Goal: Navigation & Orientation: Find specific page/section

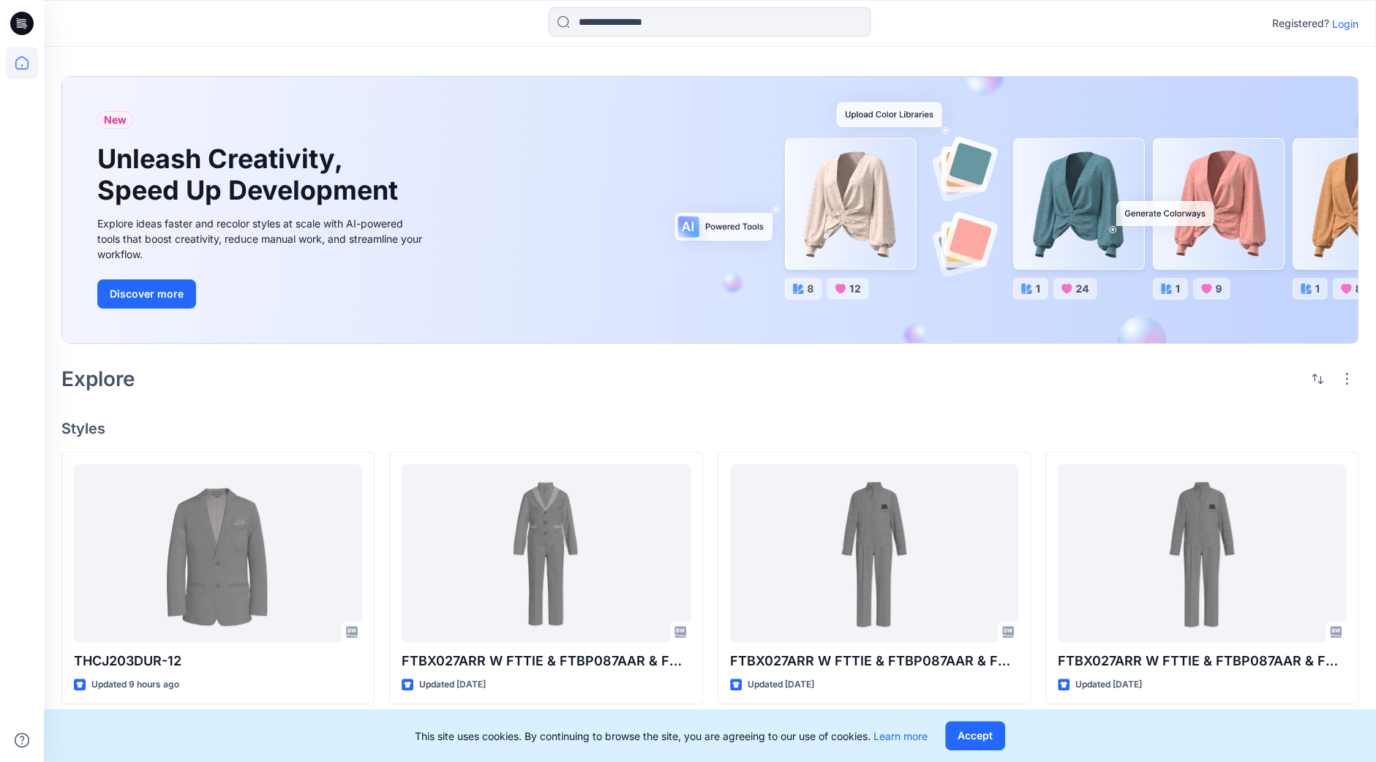
click at [1355, 20] on p "Login" at bounding box center [1345, 23] width 26 height 15
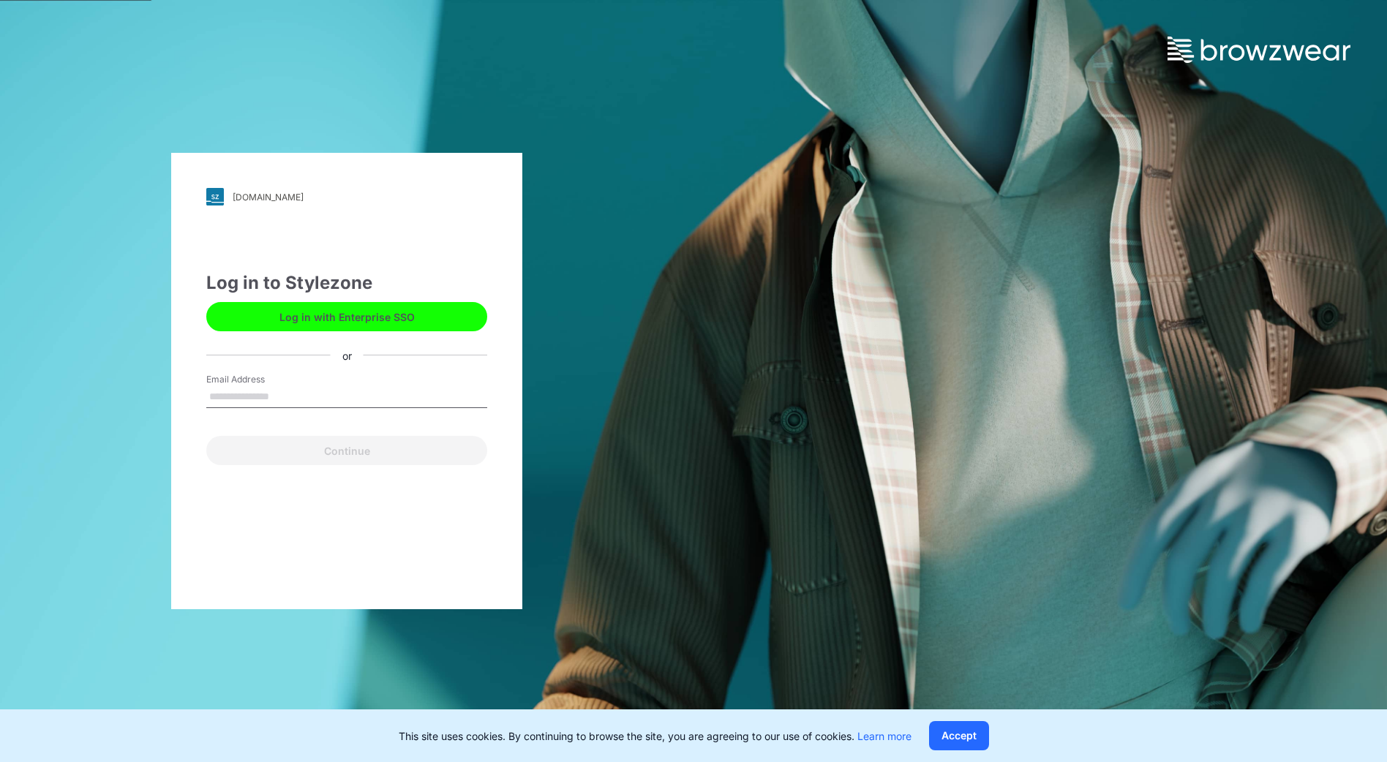
click at [334, 406] on div "Email Address" at bounding box center [346, 395] width 281 height 44
click at [334, 405] on input "Email Address" at bounding box center [346, 397] width 281 height 22
type input "**********"
click at [329, 459] on button "Continue" at bounding box center [346, 450] width 281 height 29
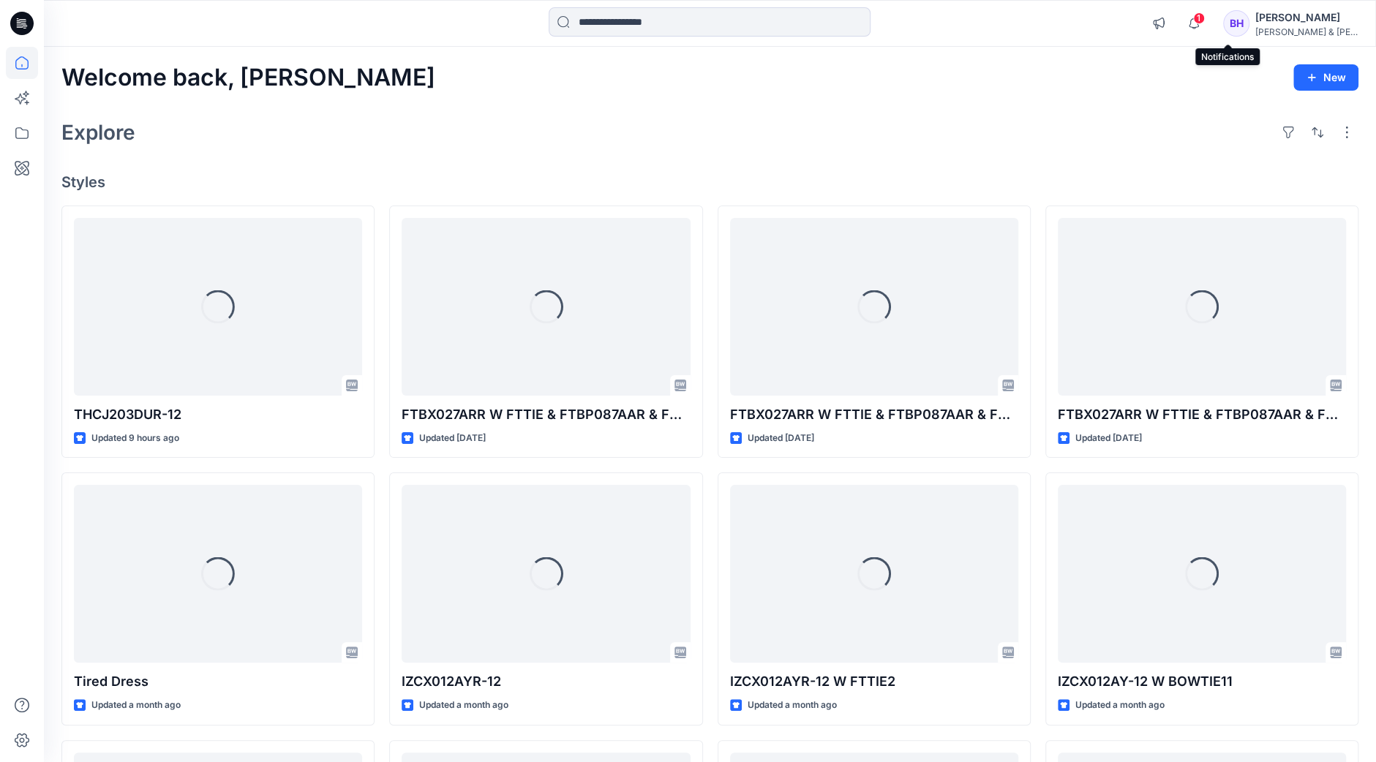
click at [1205, 15] on span "1" at bounding box center [1199, 18] width 12 height 12
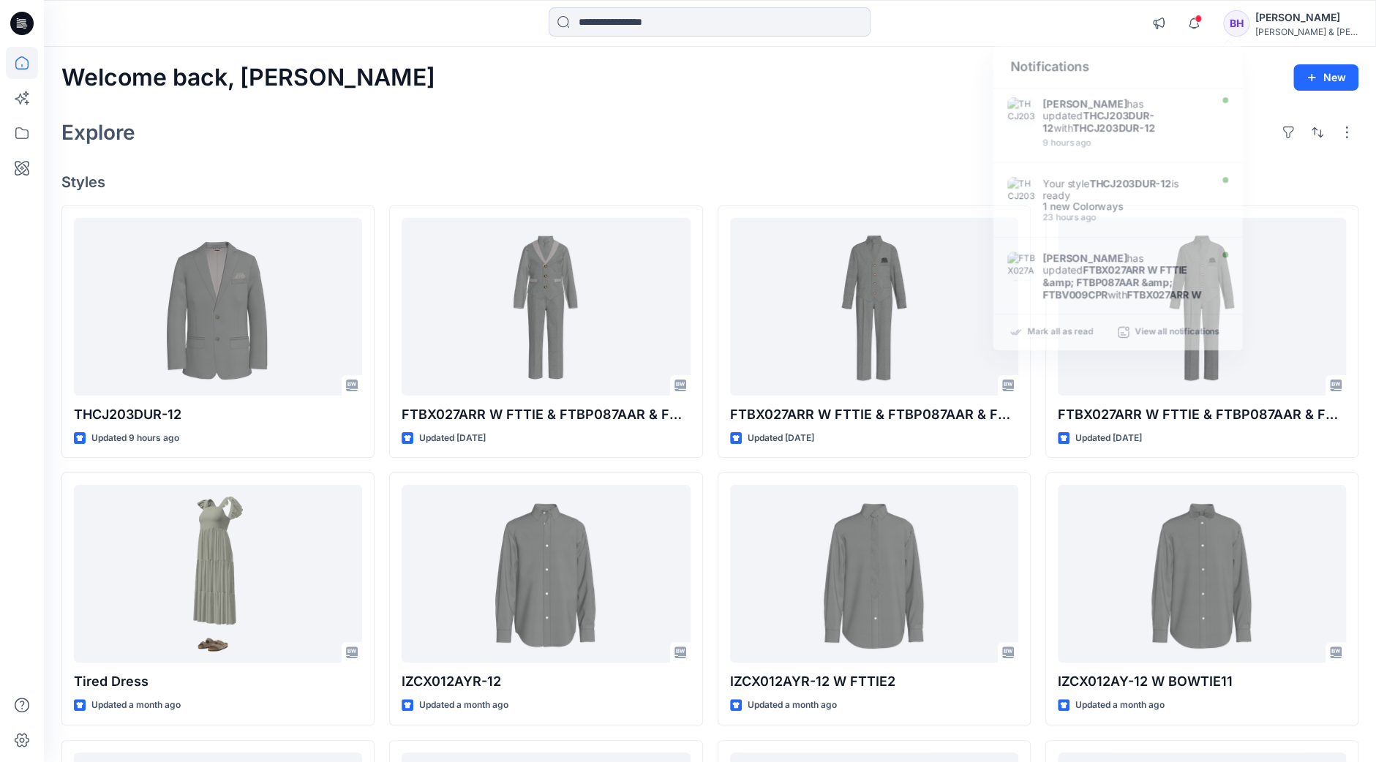
click at [445, 128] on div "Explore" at bounding box center [709, 132] width 1297 height 35
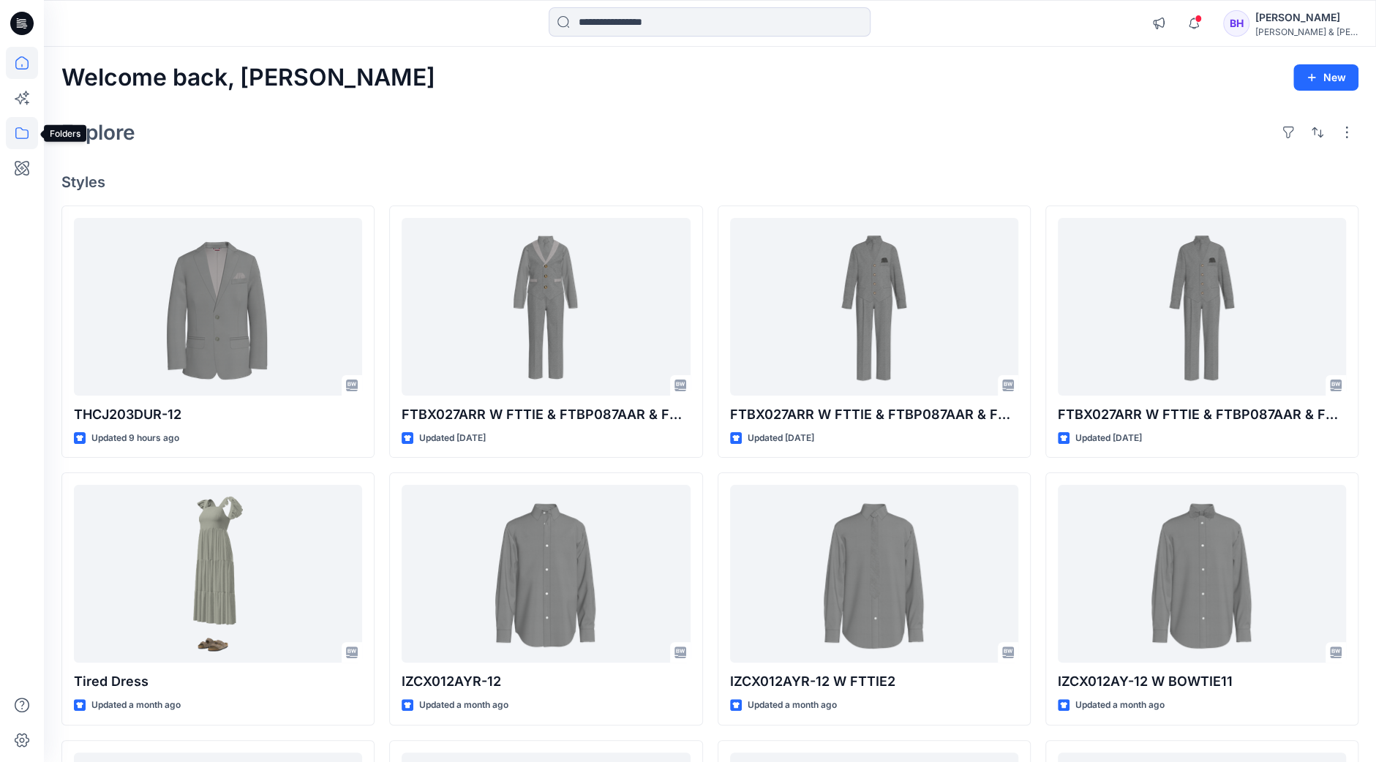
click at [26, 131] on icon at bounding box center [22, 133] width 32 height 32
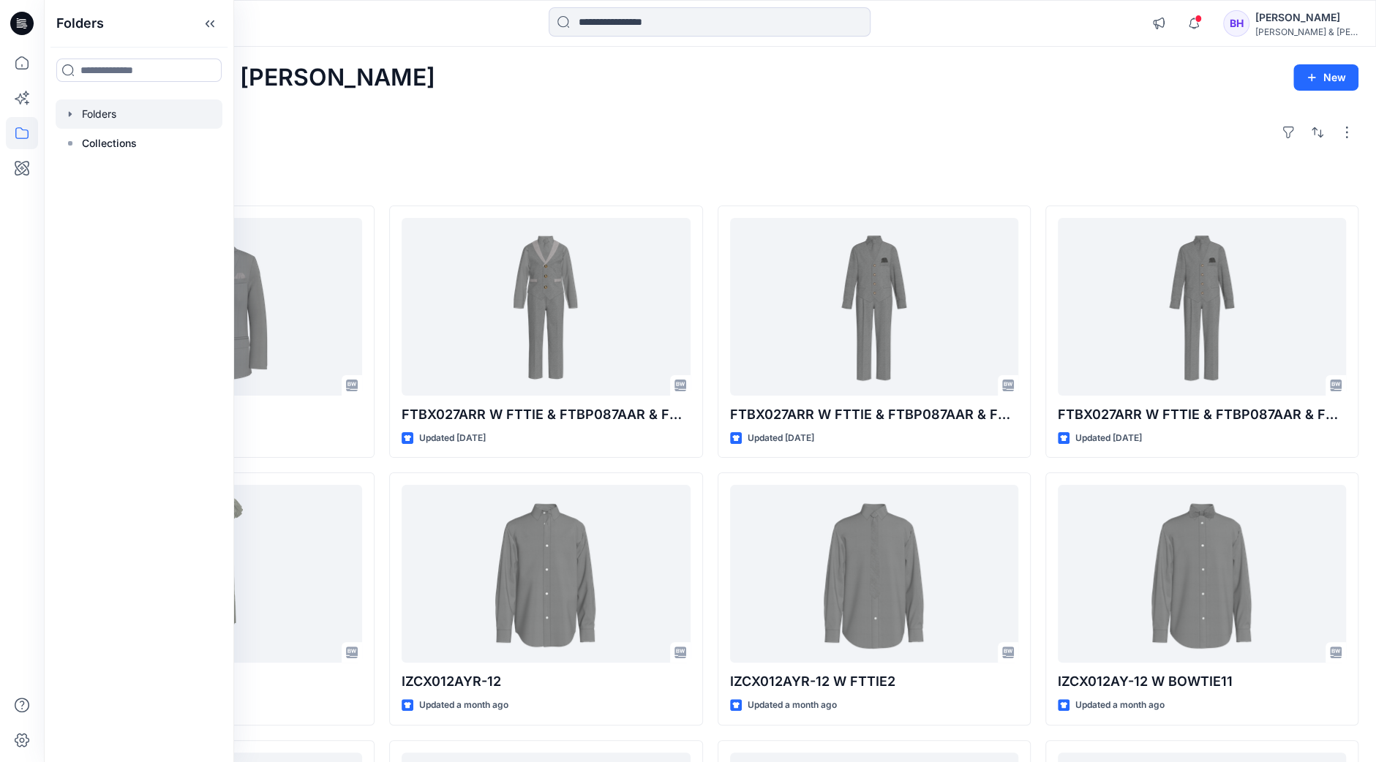
click at [114, 115] on div at bounding box center [139, 114] width 167 height 29
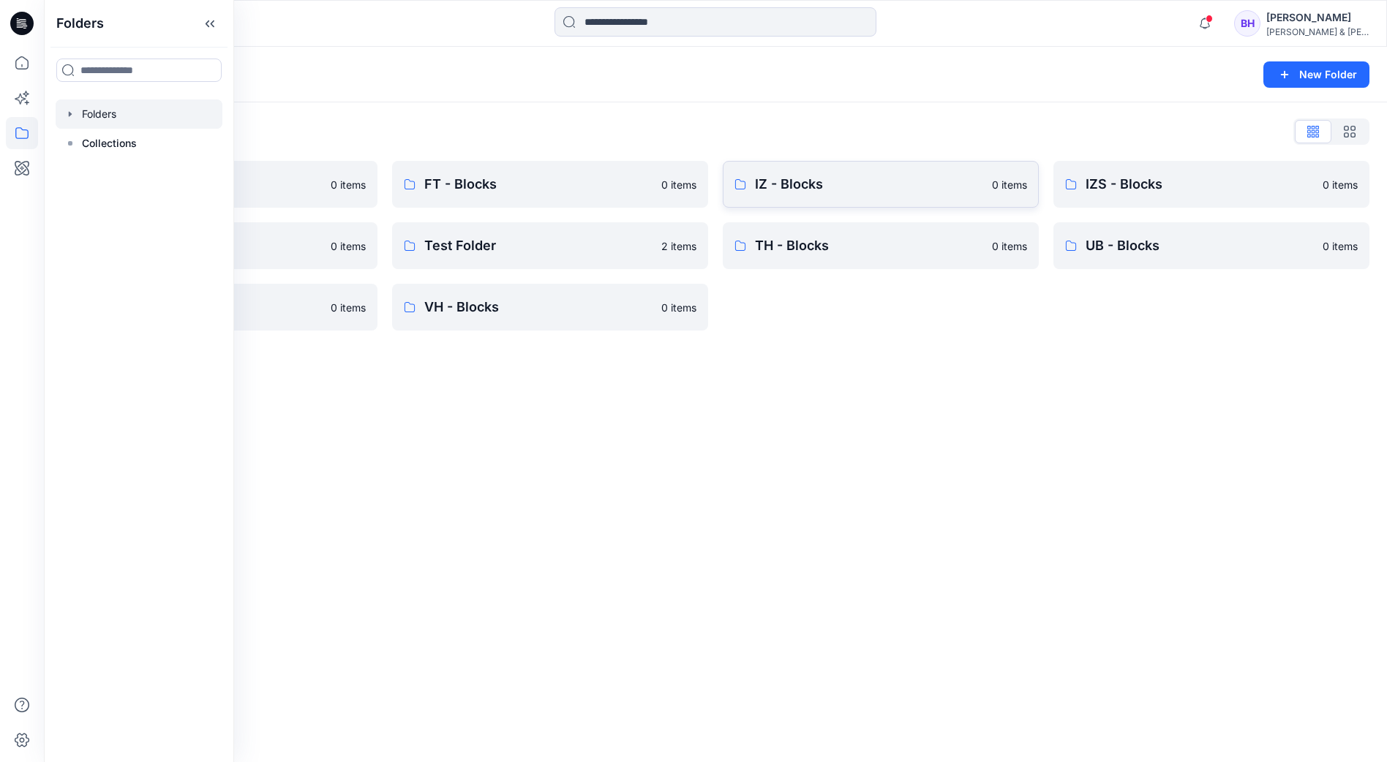
click at [799, 184] on p "IZ - Blocks" at bounding box center [869, 184] width 228 height 20
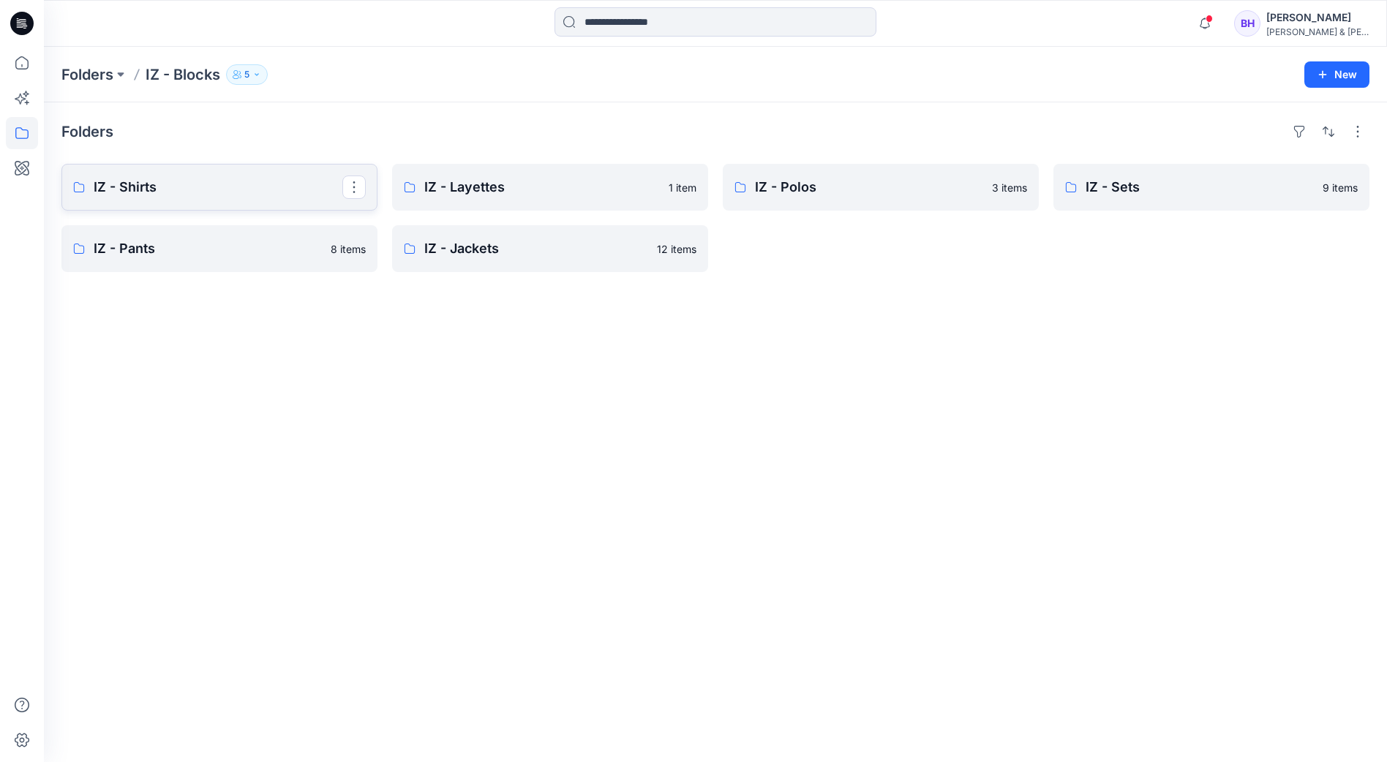
click at [273, 181] on p "IZ - Shirts" at bounding box center [218, 187] width 249 height 20
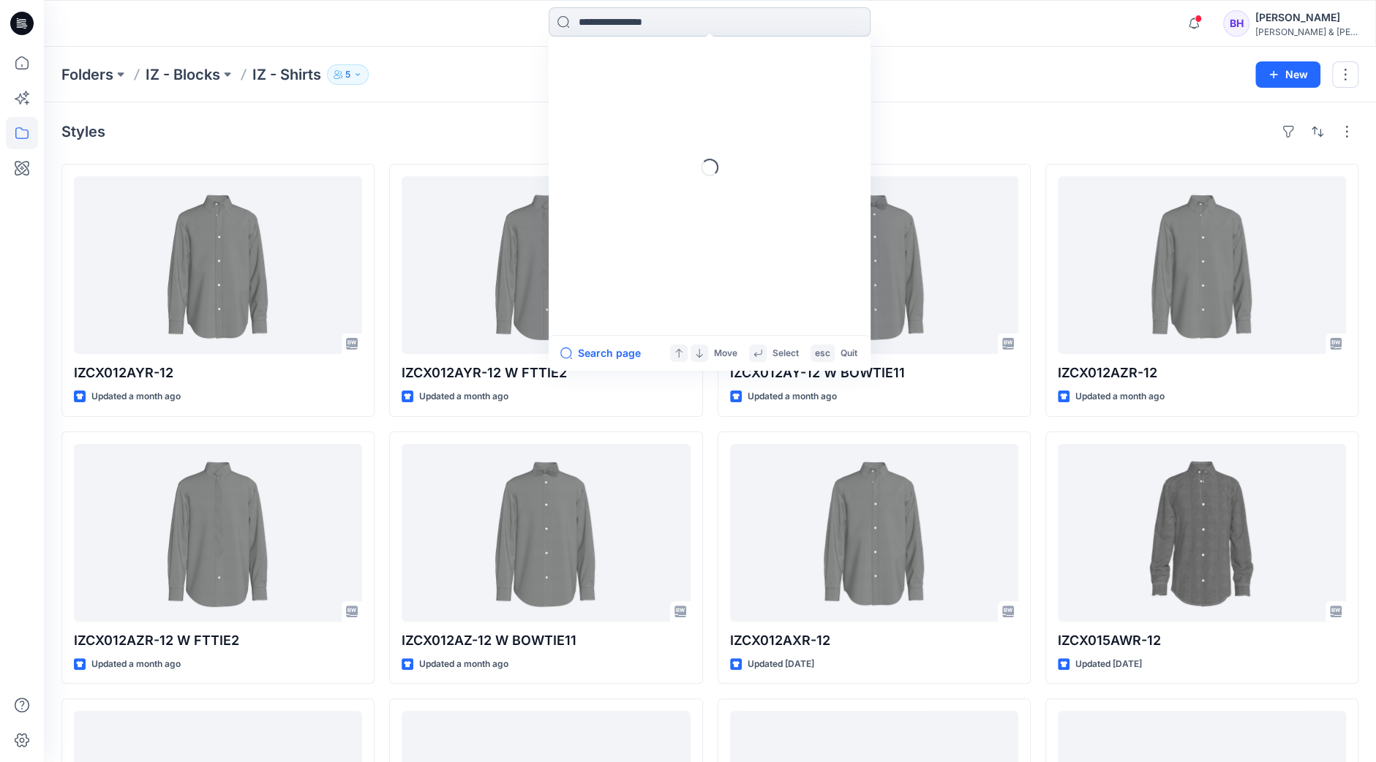
click at [673, 20] on input at bounding box center [710, 21] width 322 height 29
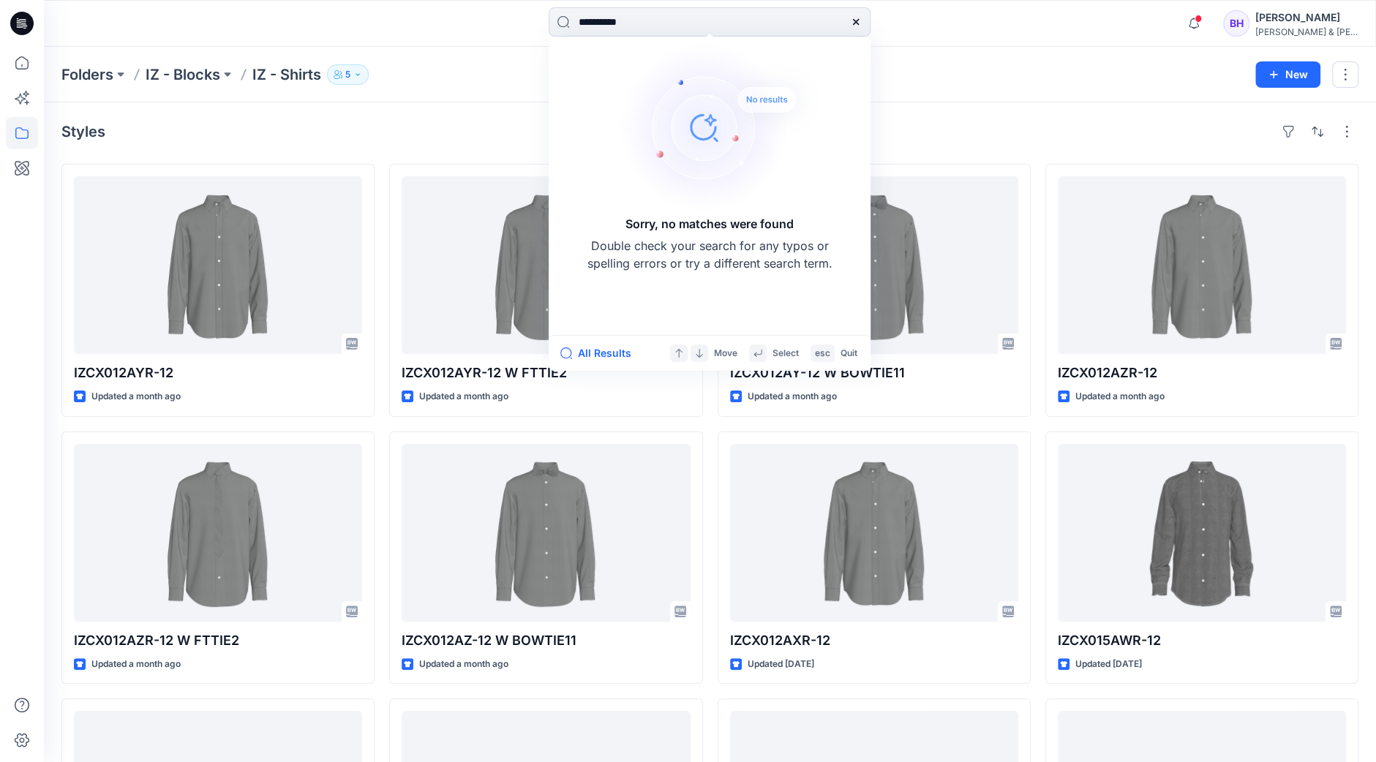
type input "**********"
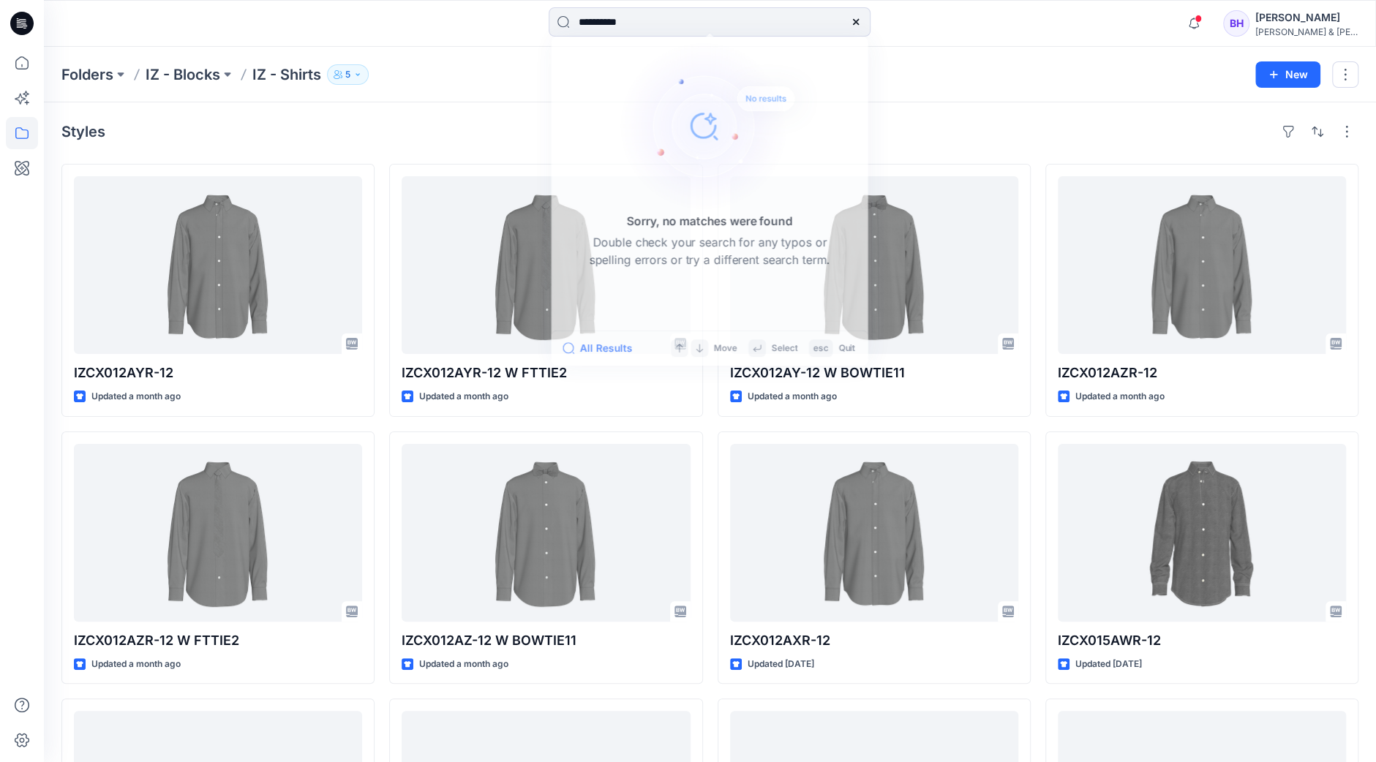
click at [910, 80] on div "Folders IZ - Blocks IZ - Shirts 5" at bounding box center [652, 74] width 1183 height 20
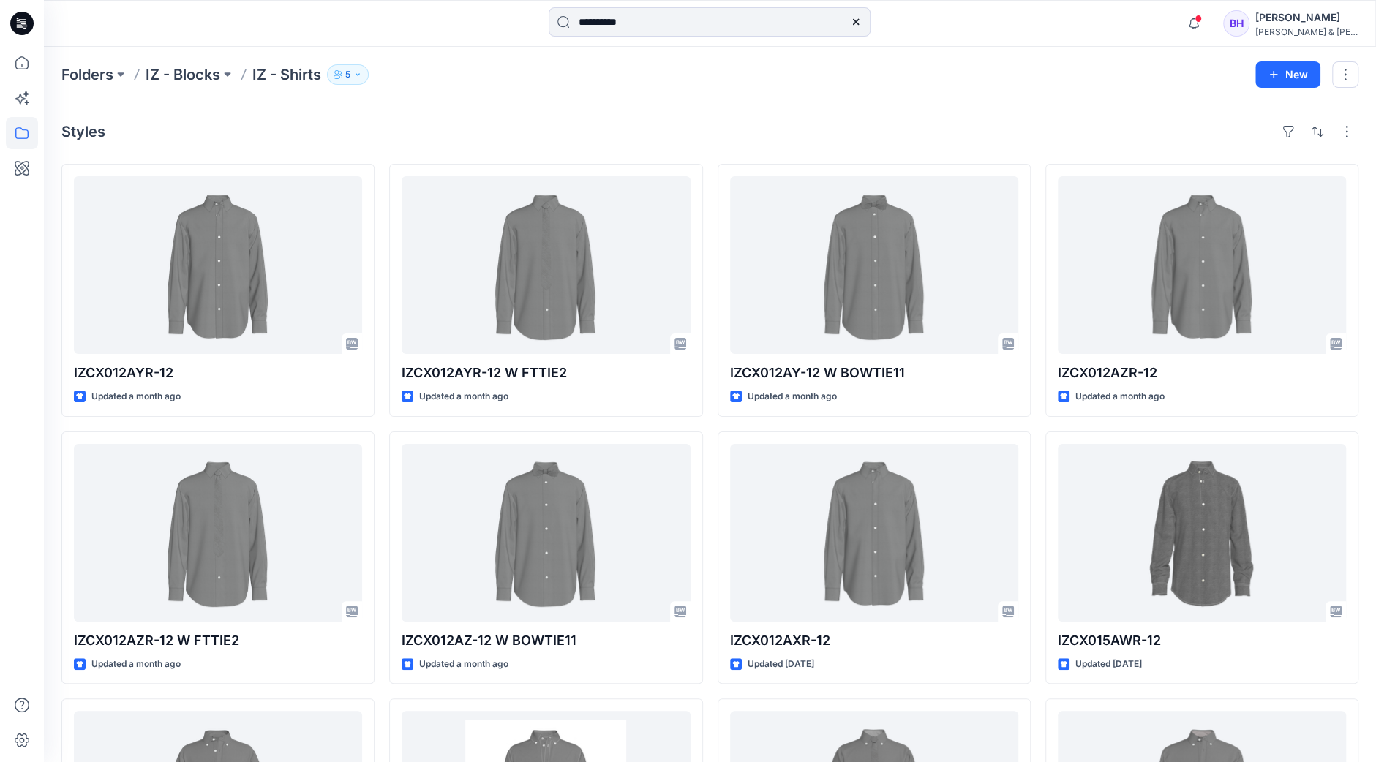
click at [856, 17] on icon at bounding box center [856, 22] width 12 height 12
click at [716, 67] on div "Folders IZ - Blocks IZ - Shirts 5" at bounding box center [652, 74] width 1183 height 20
click at [274, 74] on p "IZ - Shirts" at bounding box center [286, 74] width 69 height 20
drag, startPoint x: 282, startPoint y: 72, endPoint x: 137, endPoint y: 100, distance: 148.1
click at [282, 72] on p "IZ - Shirts" at bounding box center [286, 74] width 69 height 20
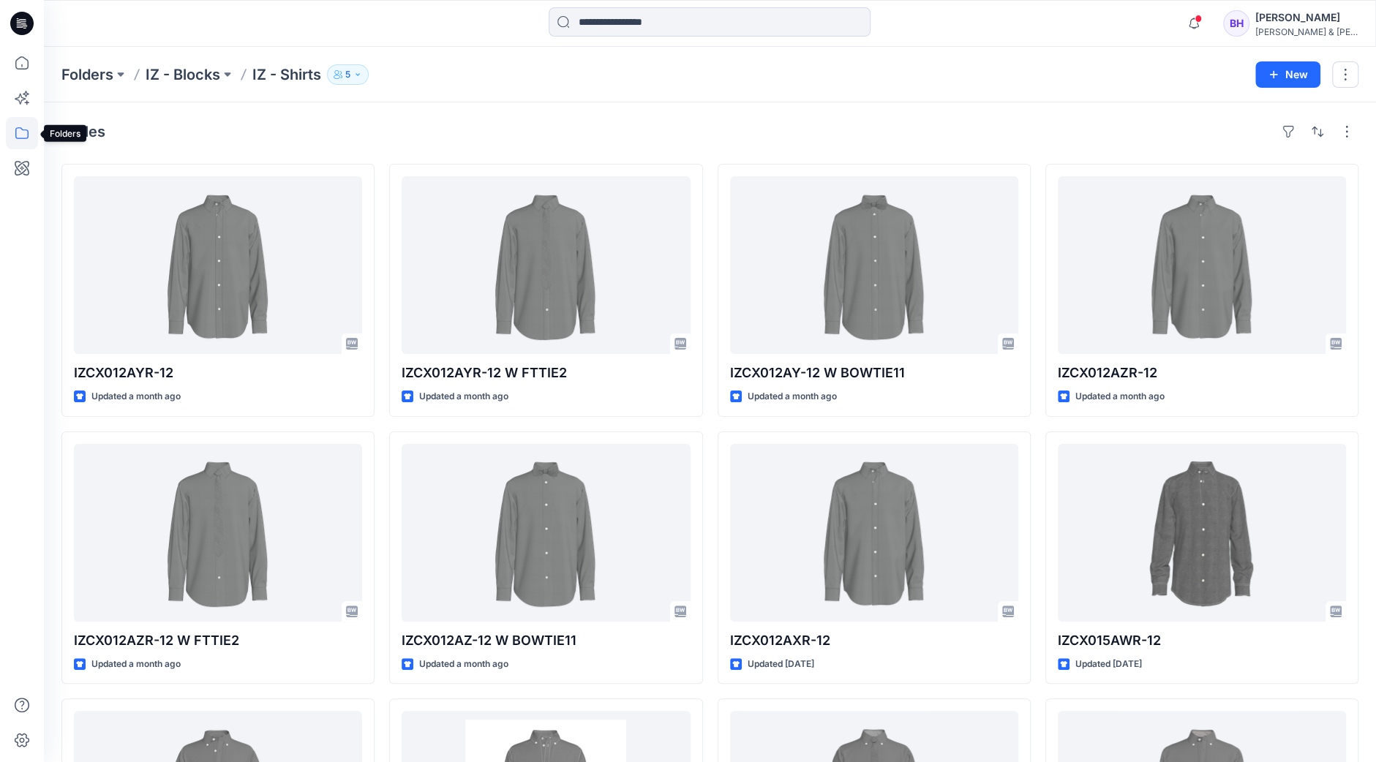
click at [16, 138] on icon at bounding box center [21, 133] width 13 height 12
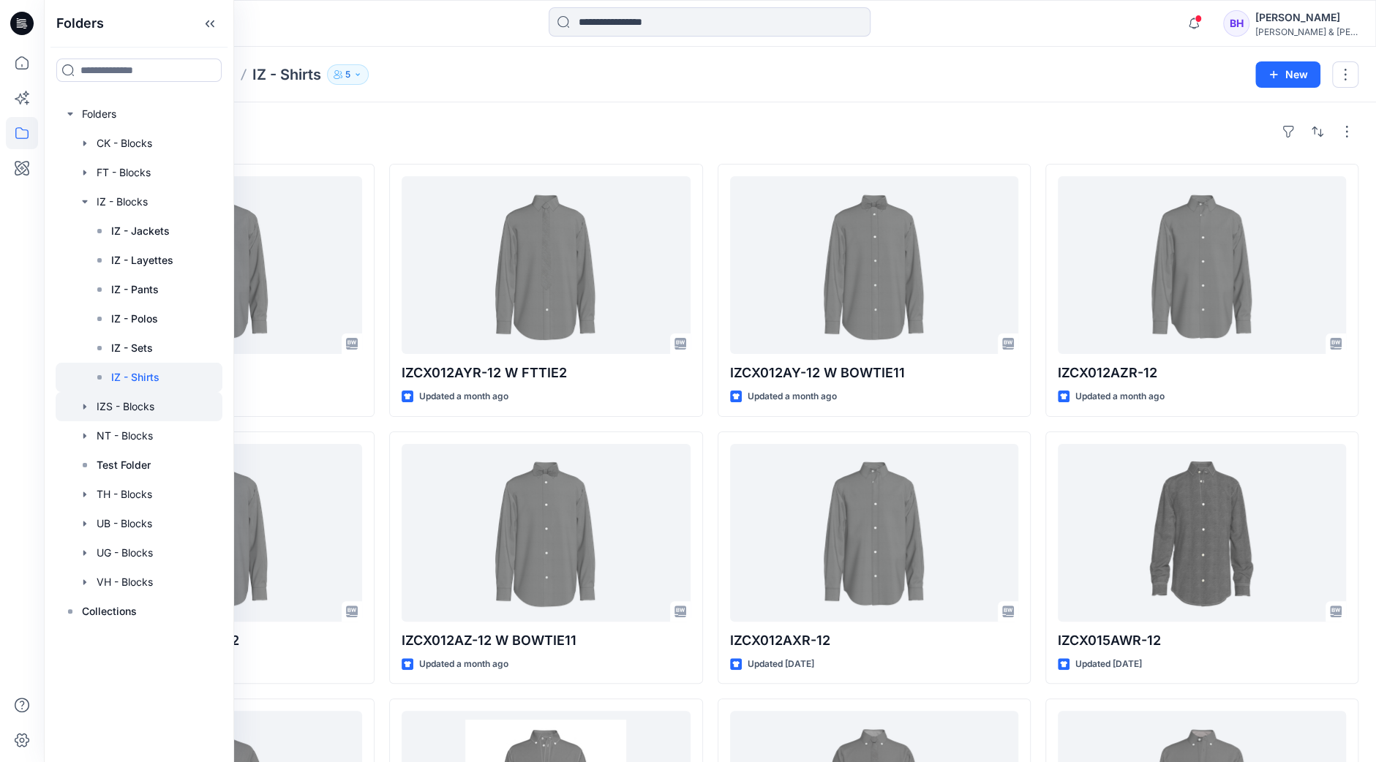
click at [106, 405] on div at bounding box center [139, 406] width 167 height 29
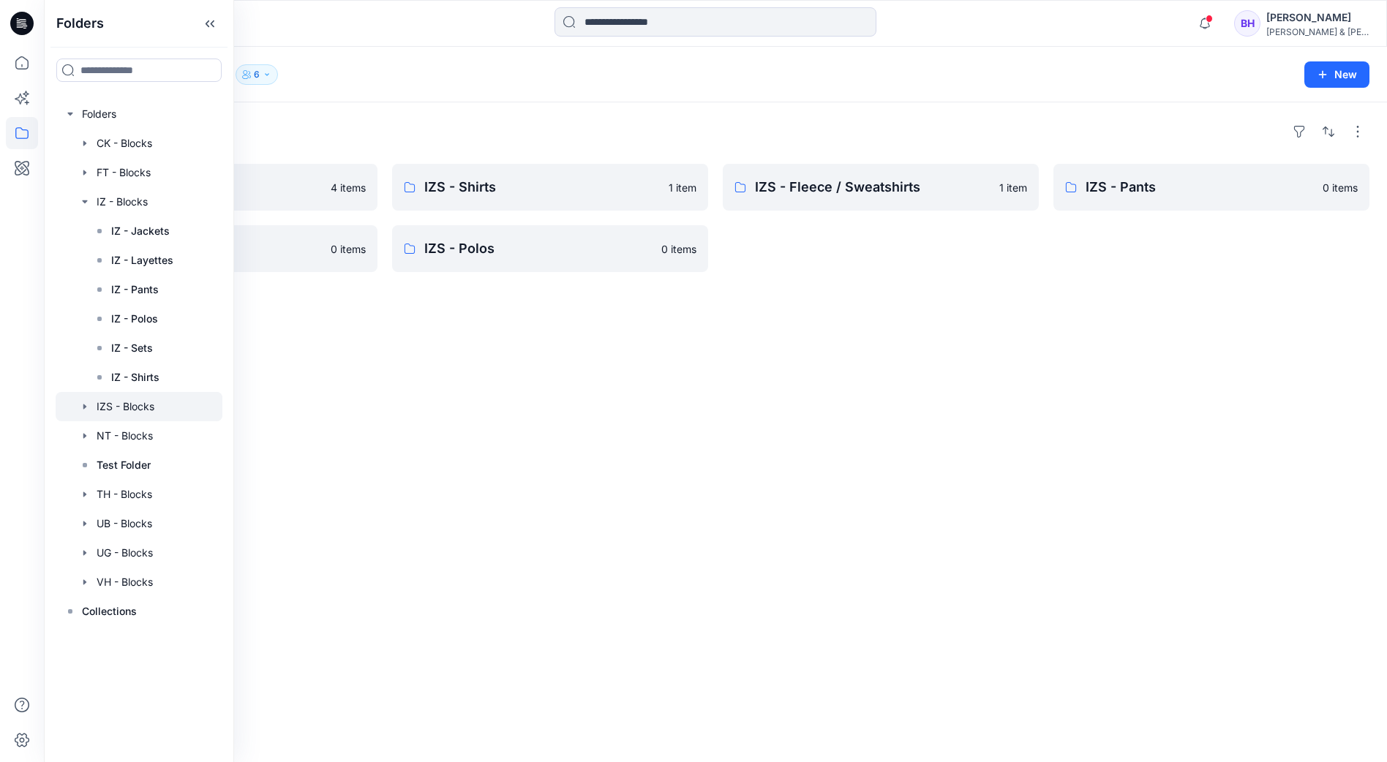
click at [448, 321] on div "Folders IZS - Sets 4 items IZS - Shorts 0 items IZS - Shirts 1 item IZS - Polos…" at bounding box center [715, 432] width 1343 height 660
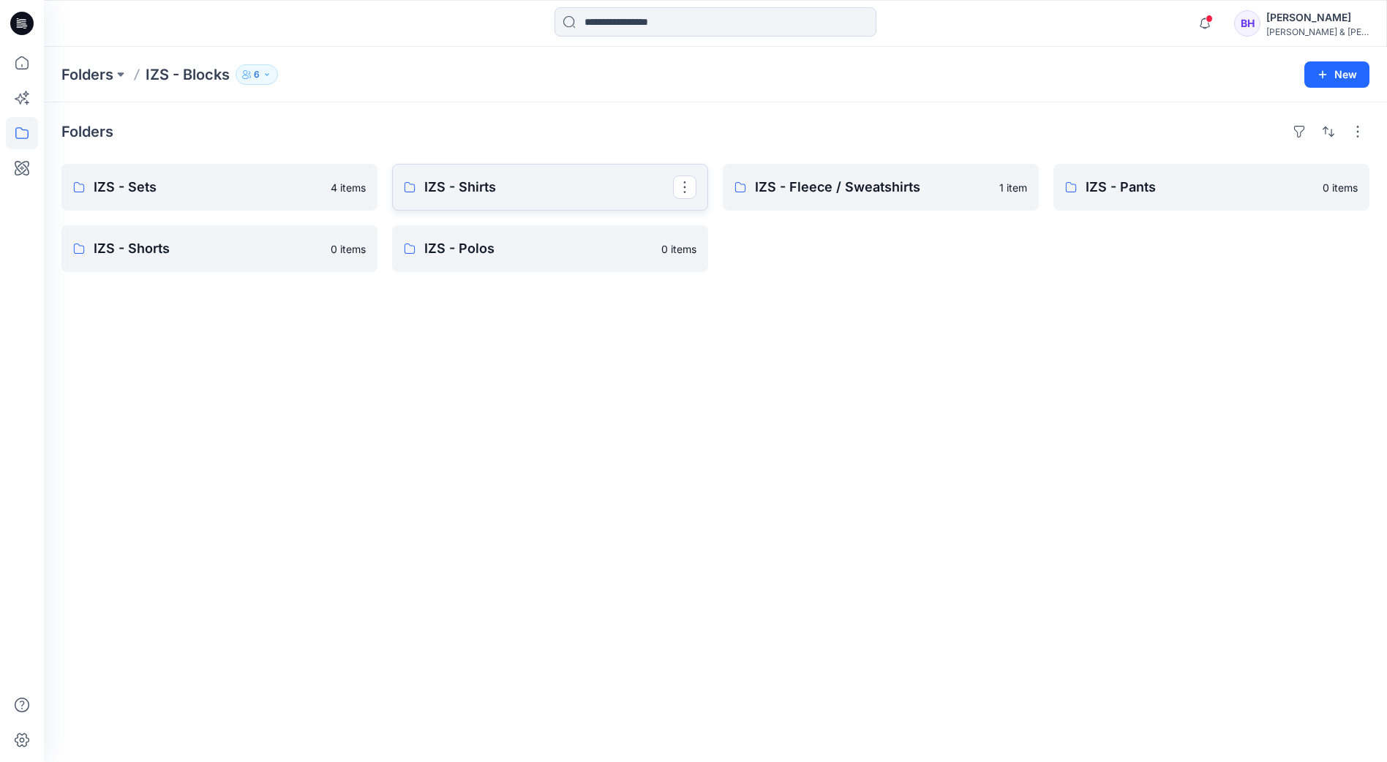
click at [487, 187] on p "IZS - Shirts" at bounding box center [548, 187] width 249 height 20
click at [30, 128] on icon at bounding box center [22, 133] width 32 height 32
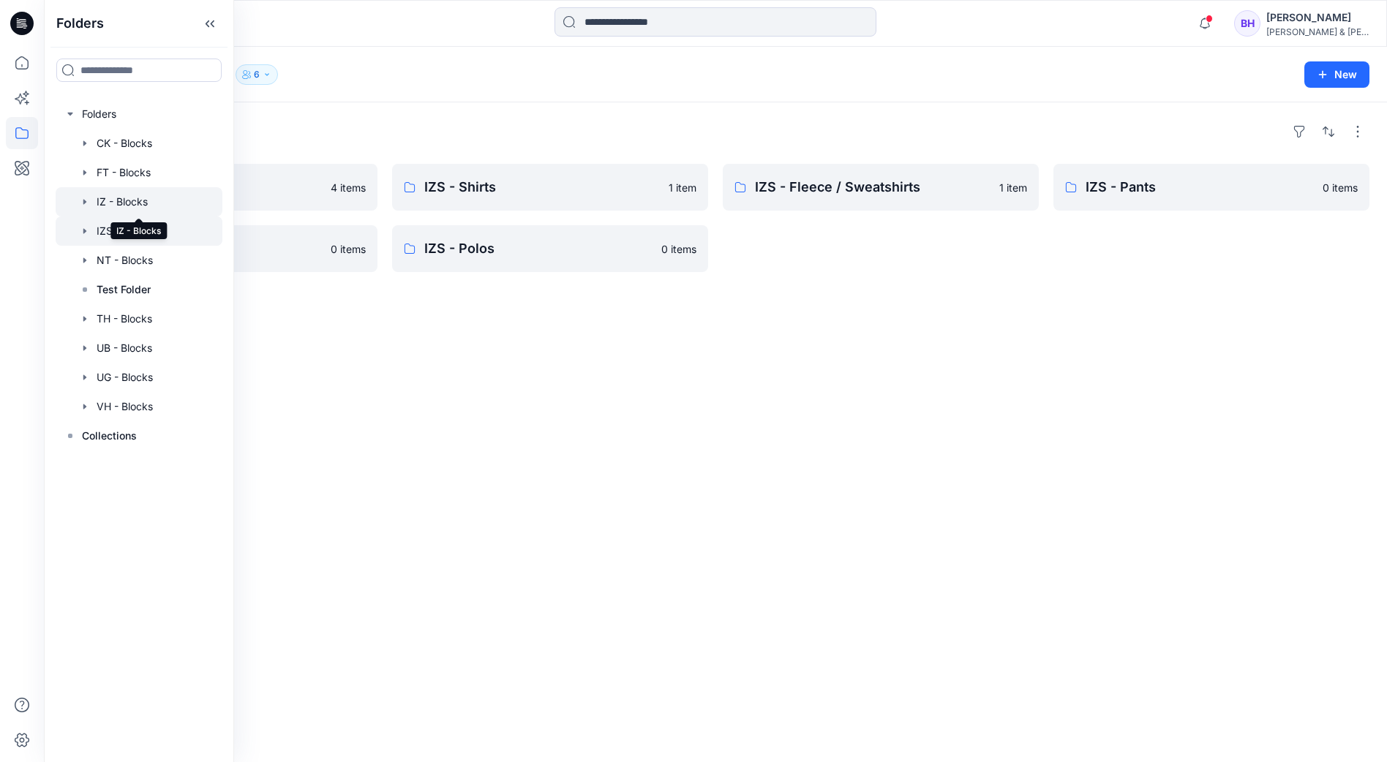
click at [142, 204] on div at bounding box center [139, 201] width 167 height 29
click at [541, 121] on div "Folders" at bounding box center [715, 131] width 1308 height 23
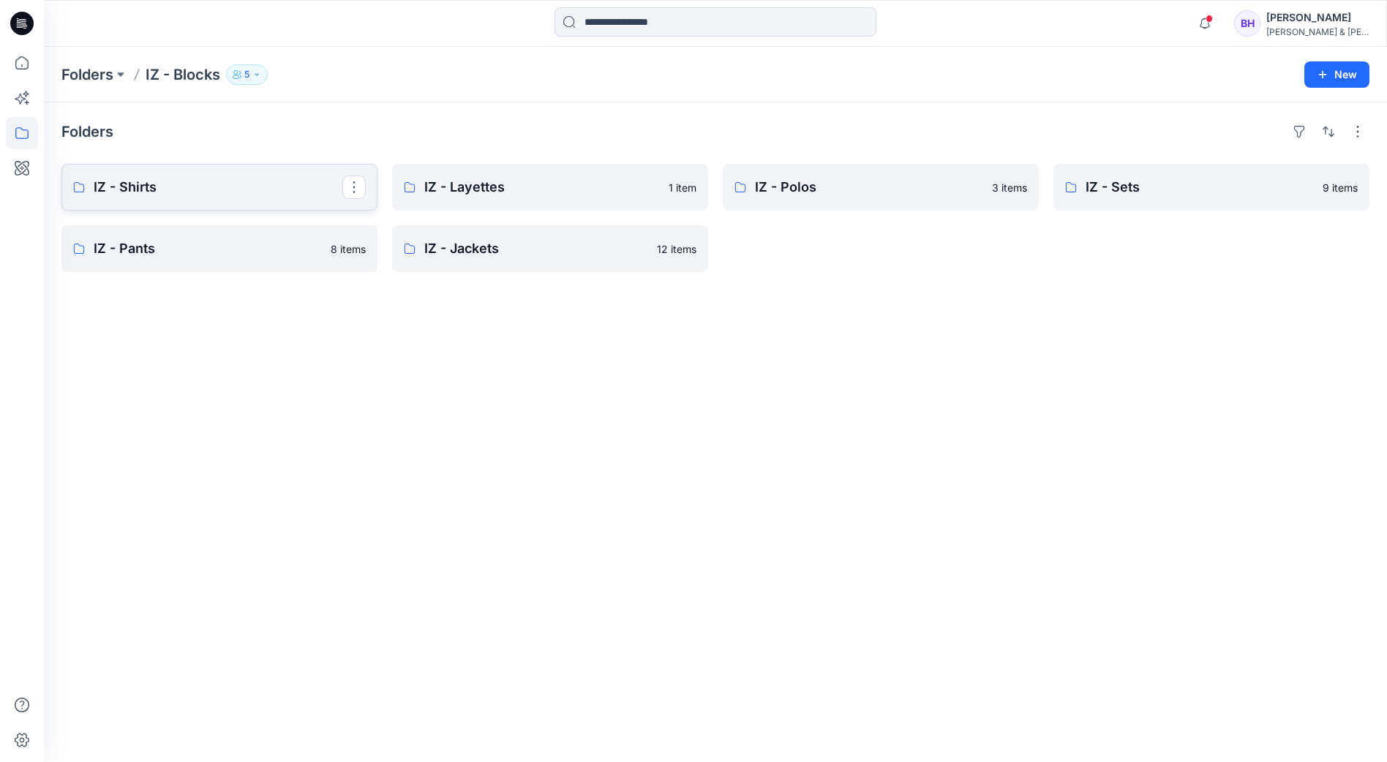
click at [231, 194] on p "IZ - Shirts" at bounding box center [218, 187] width 249 height 20
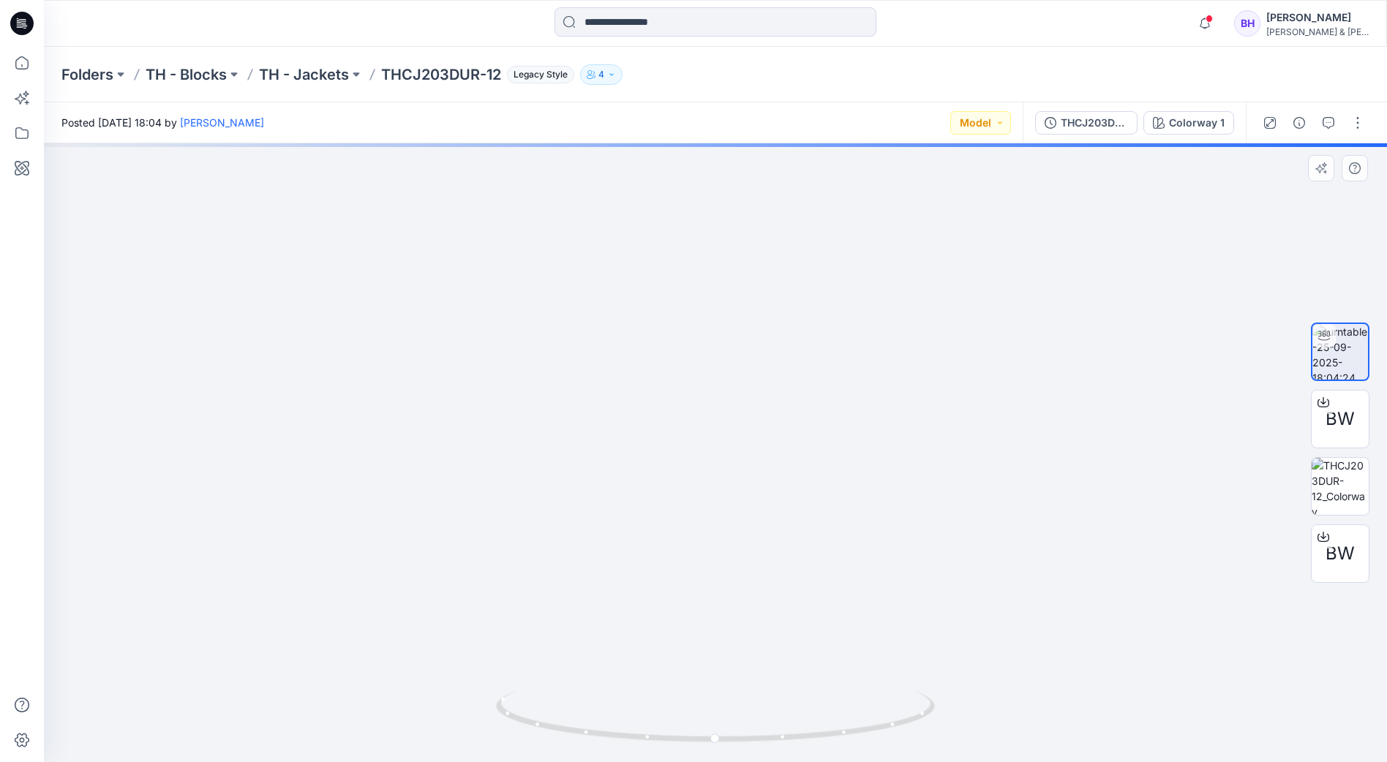
drag, startPoint x: 742, startPoint y: 235, endPoint x: 724, endPoint y: 352, distance: 118.5
click at [724, 352] on img at bounding box center [715, 446] width 882 height 634
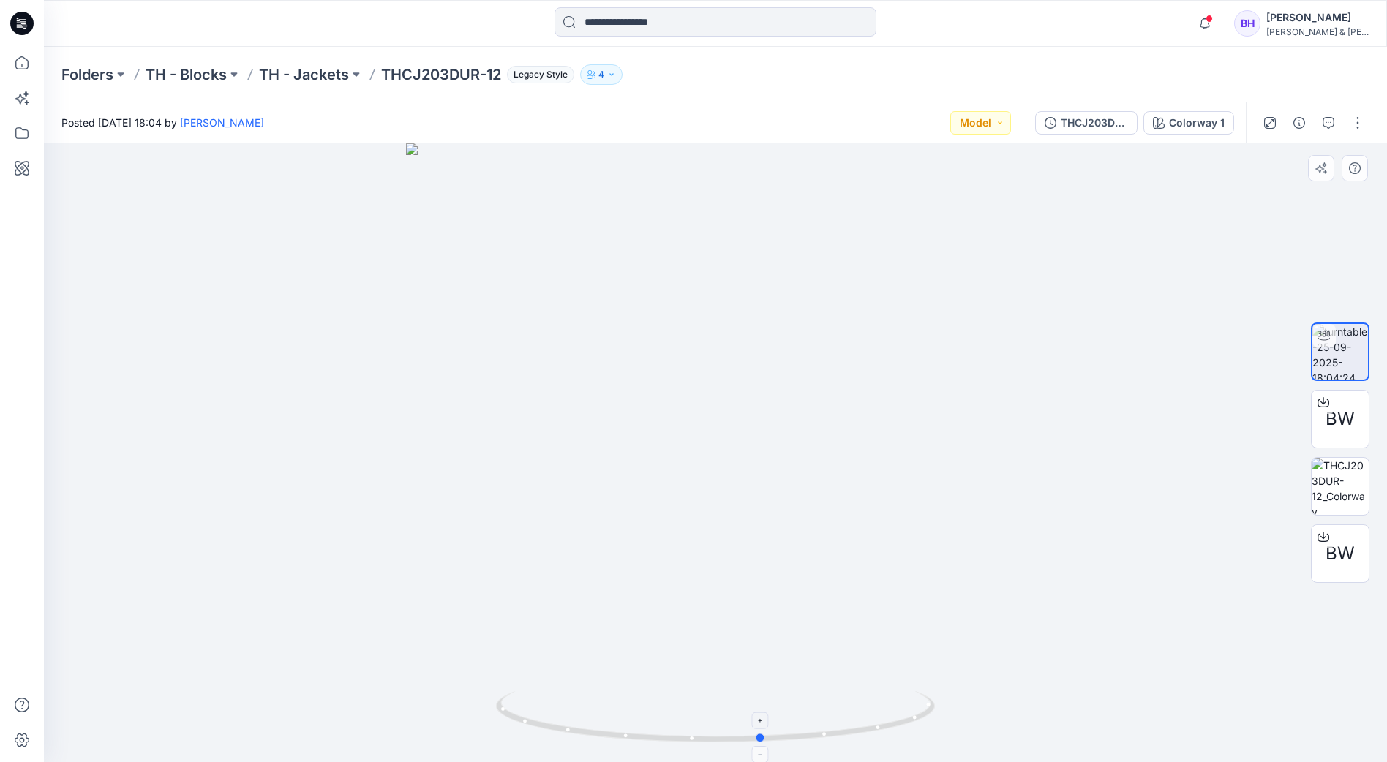
drag, startPoint x: 907, startPoint y: 717, endPoint x: 515, endPoint y: 740, distance: 392.8
click at [515, 740] on icon at bounding box center [717, 718] width 443 height 55
click at [1354, 487] on img at bounding box center [1340, 486] width 57 height 57
